Goal: Task Accomplishment & Management: Manage account settings

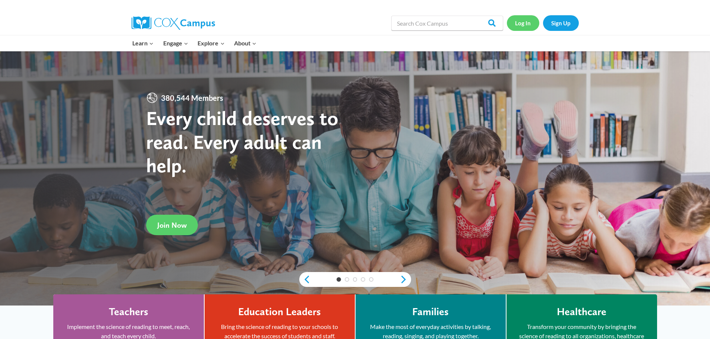
click at [518, 21] on link "Log In" at bounding box center [523, 22] width 32 height 15
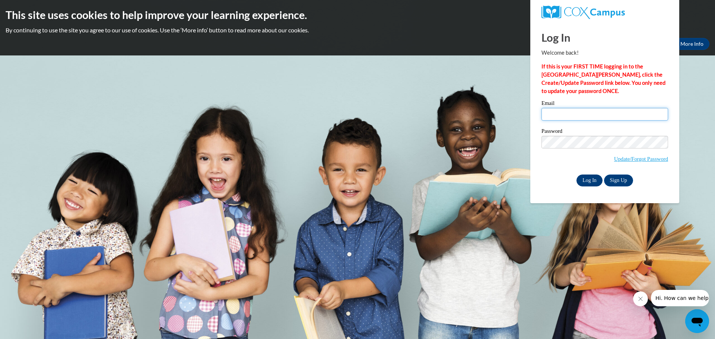
type input "[PERSON_NAME][EMAIL_ADDRESS][DOMAIN_NAME]"
click at [584, 181] on input "Log In" at bounding box center [590, 181] width 26 height 12
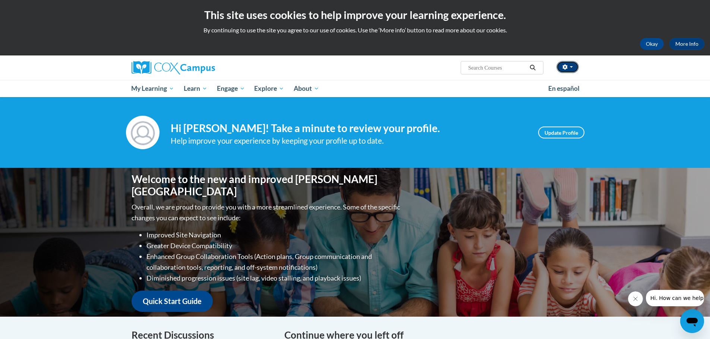
click at [567, 68] on icon "button" at bounding box center [564, 66] width 5 height 5
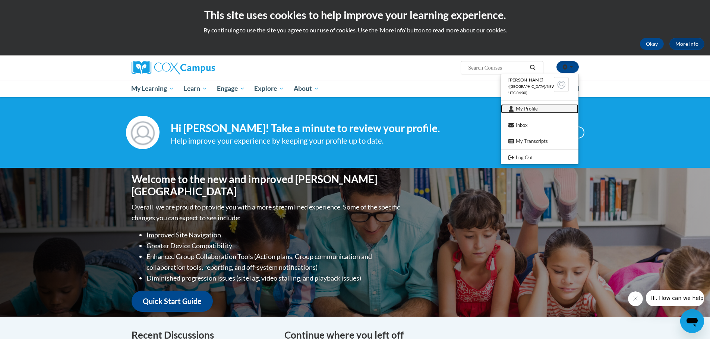
click at [548, 110] on link "My Profile" at bounding box center [539, 108] width 77 height 9
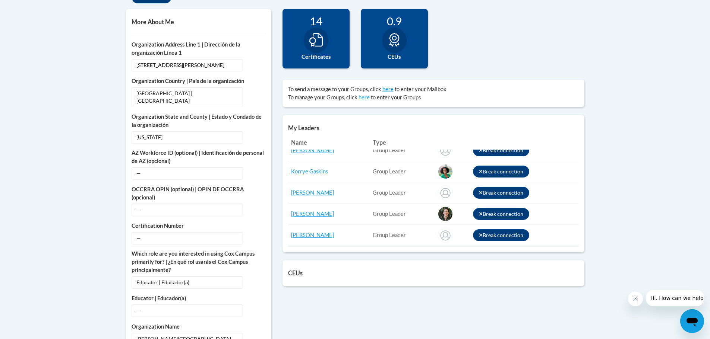
scroll to position [186, 0]
